Goal: Task Accomplishment & Management: Use online tool/utility

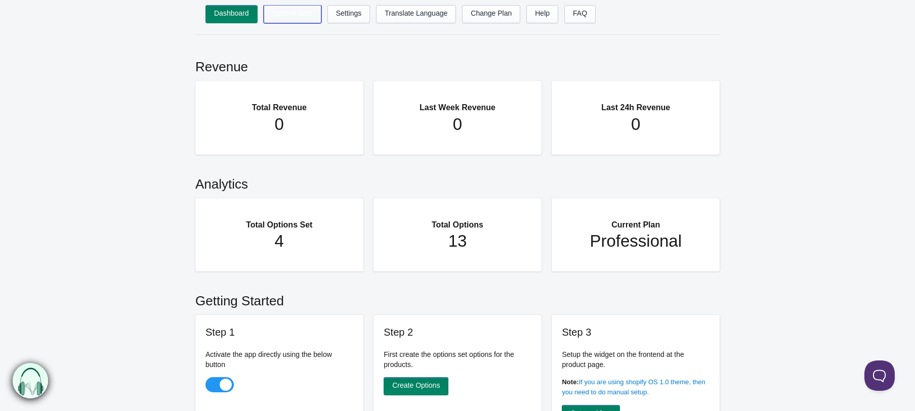
click at [307, 14] on link "Options Sets" at bounding box center [293, 14] width 58 height 18
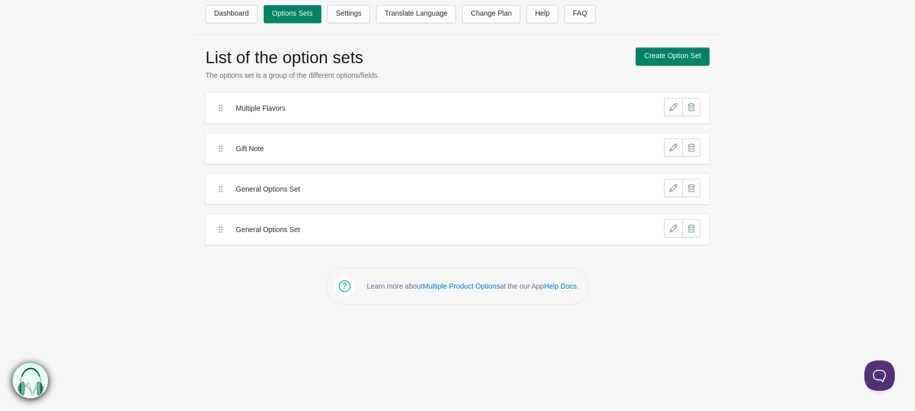
click at [284, 150] on label "Gift Note" at bounding box center [420, 149] width 369 height 10
click at [675, 149] on link at bounding box center [673, 148] width 18 height 18
